Goal: Obtain resource: Download file/media

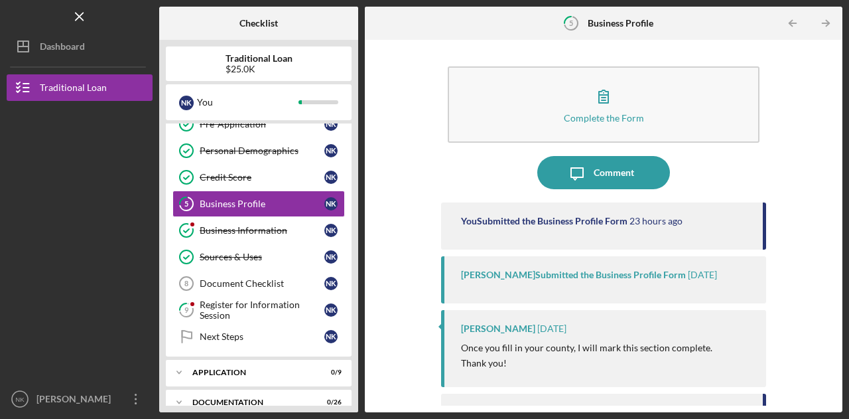
scroll to position [285, 0]
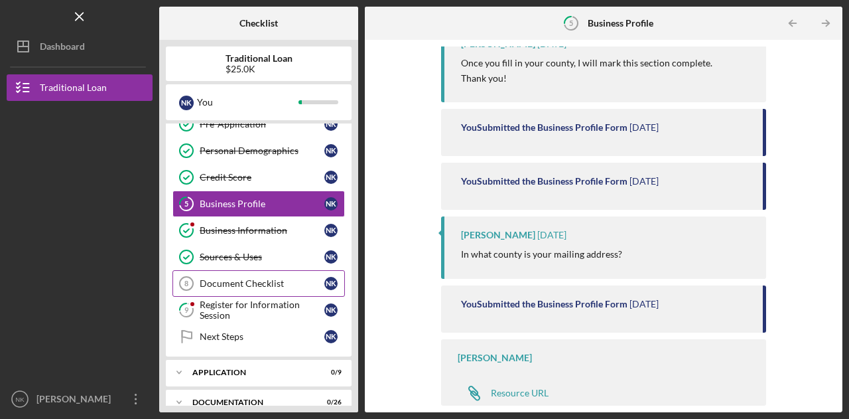
click at [265, 283] on div "Document Checklist" at bounding box center [262, 283] width 125 height 11
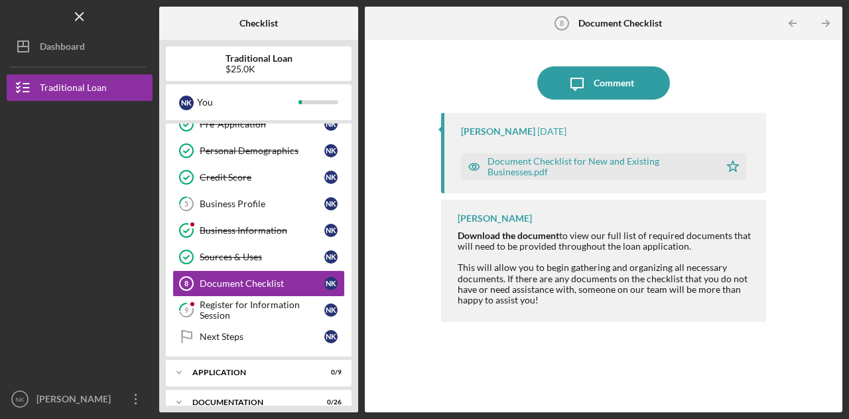
click at [525, 168] on div "Document Checklist for New and Existing Businesses.pdf" at bounding box center [601, 166] width 226 height 21
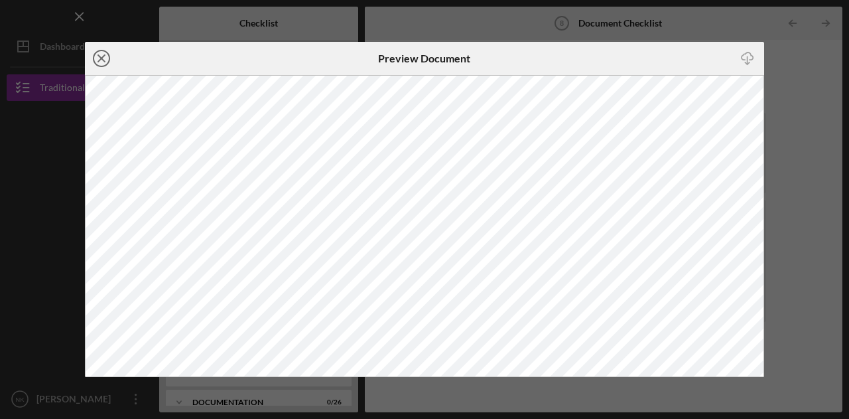
click at [103, 58] on icon "Icon/Close" at bounding box center [101, 58] width 33 height 33
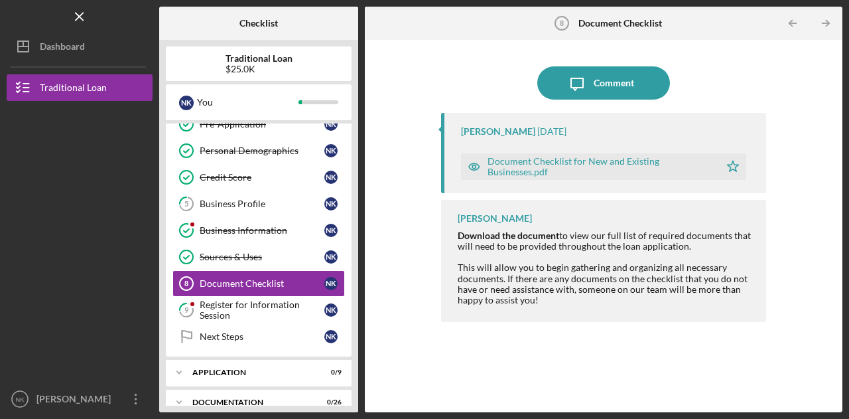
click at [584, 164] on div "Document Checklist for New and Existing Businesses.pdf" at bounding box center [601, 166] width 226 height 21
